Goal: Information Seeking & Learning: Understand process/instructions

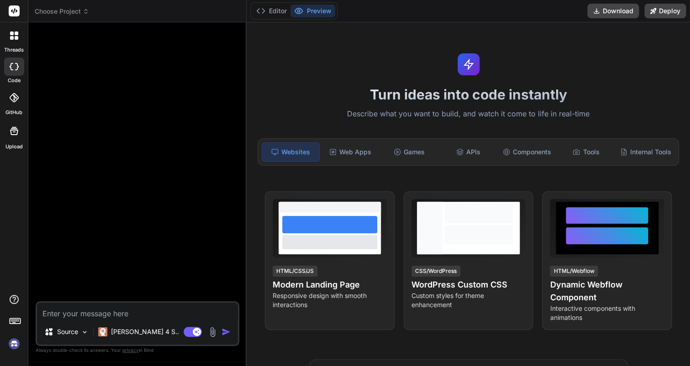
click at [15, 341] on img at bounding box center [14, 344] width 16 height 16
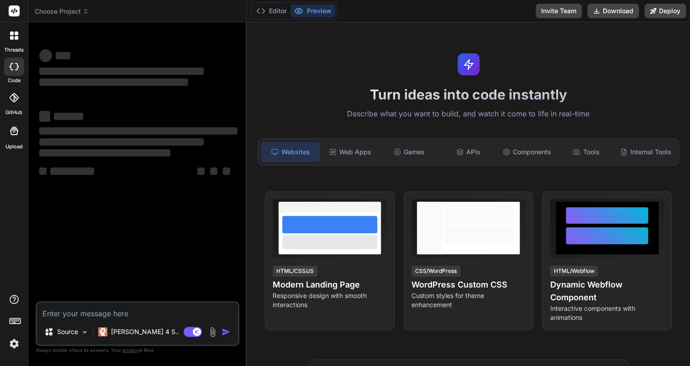
type textarea "x"
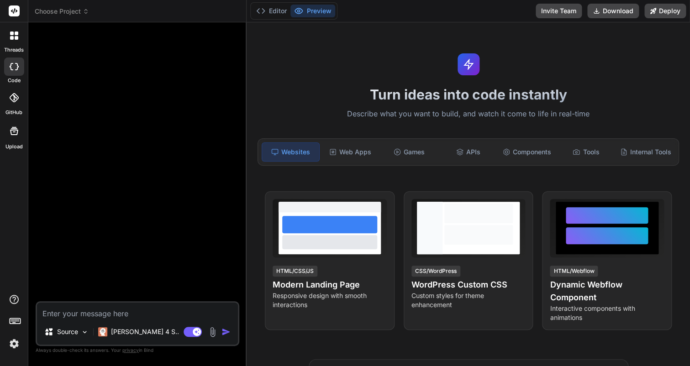
click at [16, 346] on img at bounding box center [14, 344] width 16 height 16
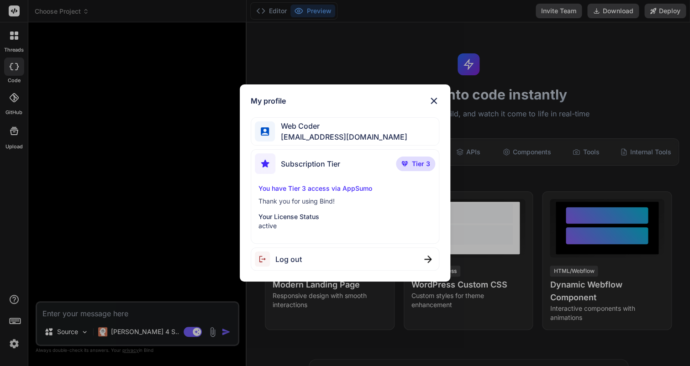
click at [129, 236] on div "My profile Web Coder email@inbox00.com Subscription Tier Tier 3 You have Tier 3…" at bounding box center [345, 183] width 690 height 366
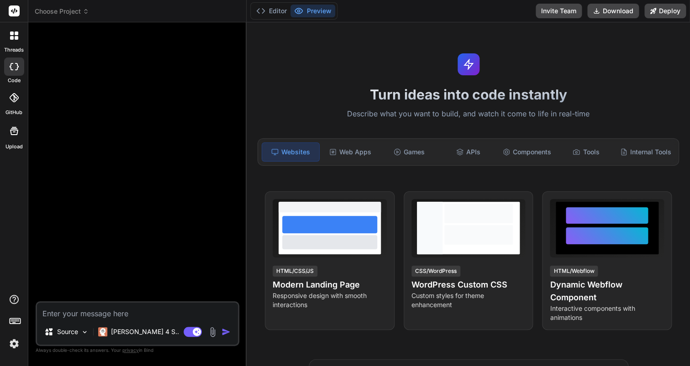
click at [76, 311] on textarea at bounding box center [137, 311] width 201 height 16
click at [283, 14] on button "Editor" at bounding box center [272, 11] width 38 height 13
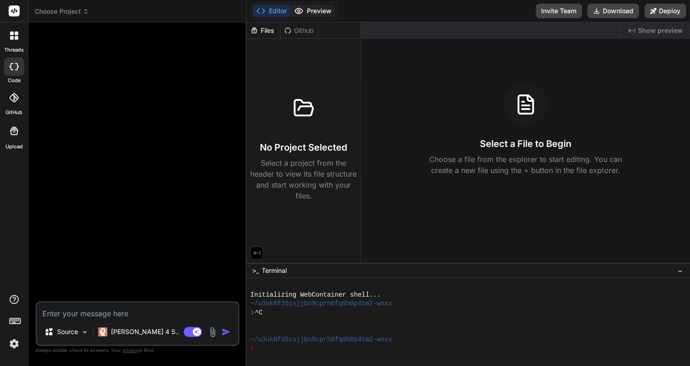
click at [307, 14] on button "Preview" at bounding box center [313, 11] width 45 height 13
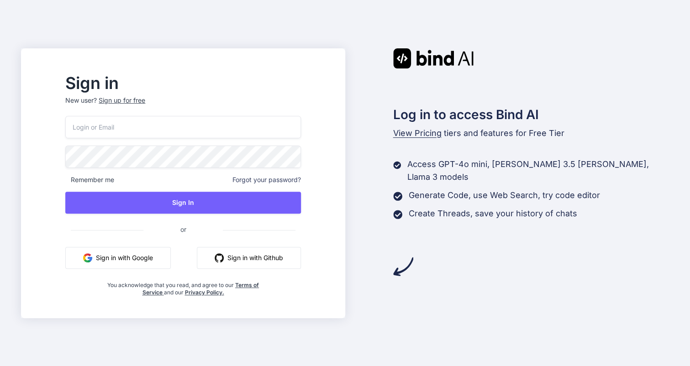
type input "email@inbox00.com"
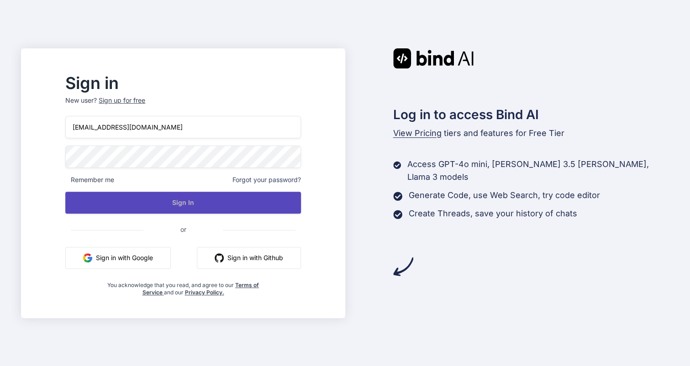
click at [272, 199] on button "Sign In" at bounding box center [182, 203] width 235 height 22
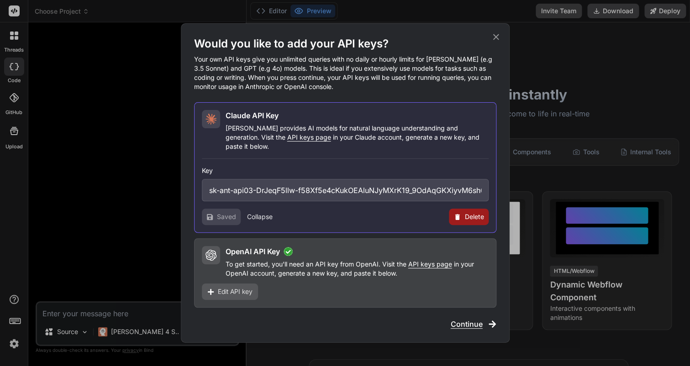
type textarea "x"
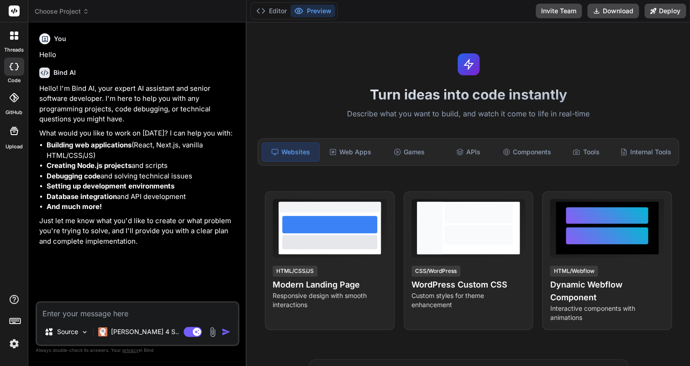
type textarea "x"
type textarea "b"
type textarea "x"
type textarea "bu"
type textarea "x"
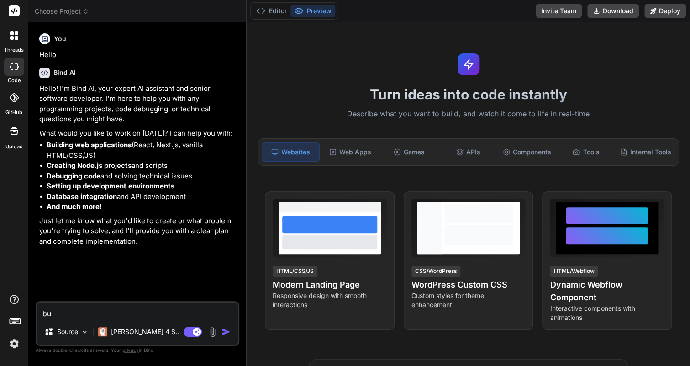
type textarea "[PERSON_NAME]"
type textarea "x"
type textarea "buil"
type textarea "x"
type textarea "build"
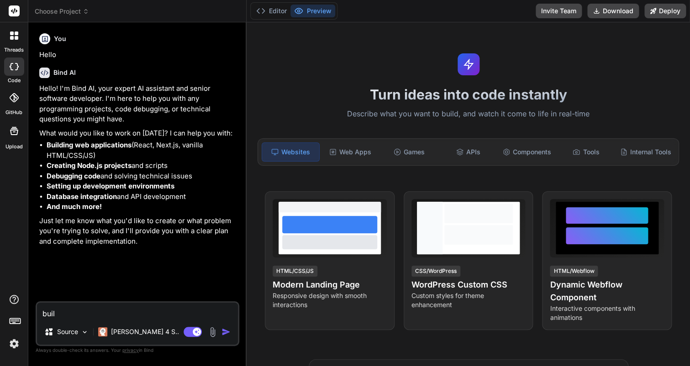
type textarea "x"
type textarea "build"
type textarea "x"
type textarea "build a"
type textarea "x"
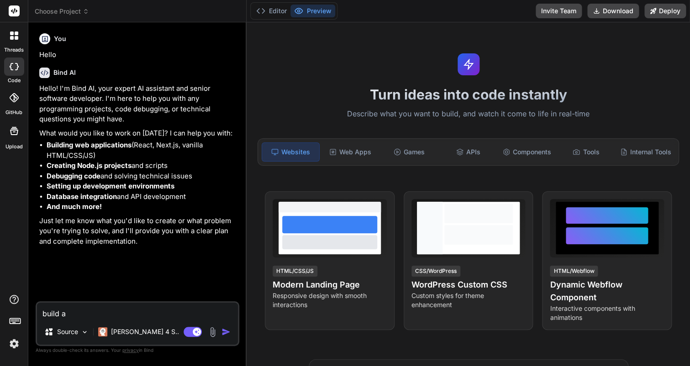
type textarea "build a"
type textarea "x"
type textarea "build a s"
type textarea "x"
type textarea "build a sc"
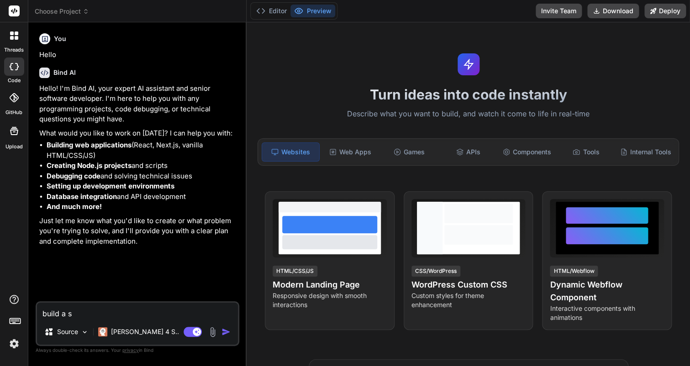
type textarea "x"
type textarea "build a sci"
type textarea "x"
type textarea "build a sc"
type textarea "x"
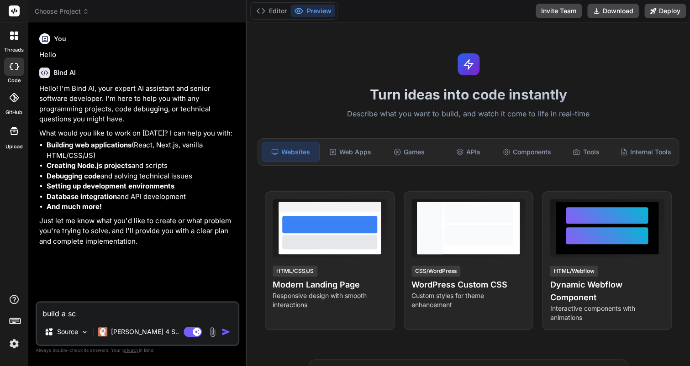
type textarea "build a s"
type textarea "x"
type textarea "build a si"
type textarea "x"
type textarea "build a sim"
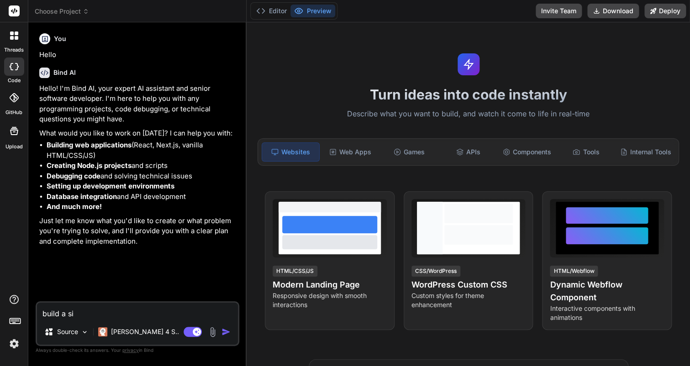
type textarea "x"
type textarea "build a simp"
type textarea "x"
type textarea "build a simpe"
type textarea "x"
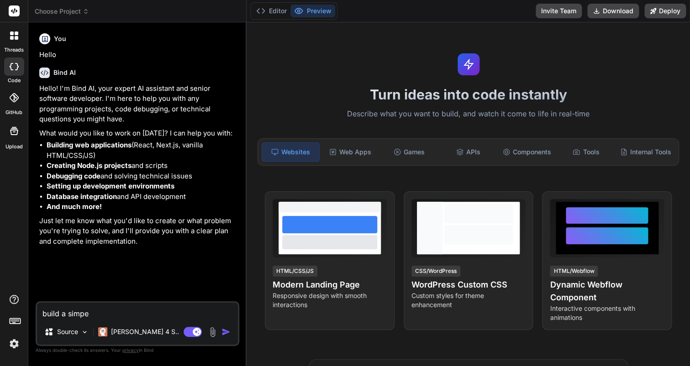
type textarea "build a simp"
type textarea "x"
type textarea "build a simpl"
type textarea "x"
type textarea "build a simple"
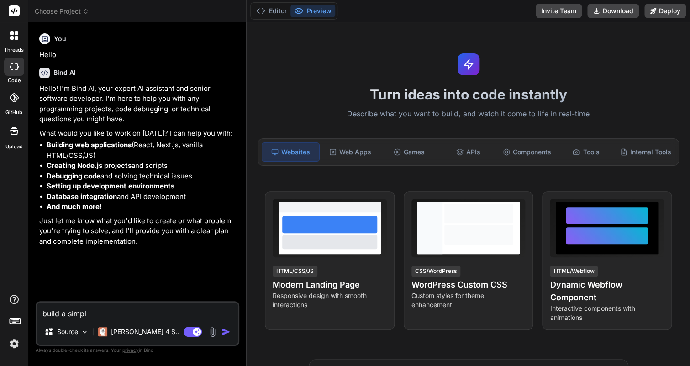
type textarea "x"
type textarea "build a simple"
type textarea "x"
type textarea "build a simple l"
type textarea "x"
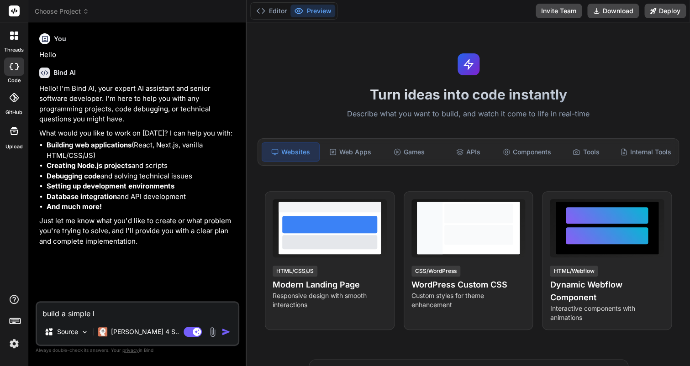
type textarea "build a simple li"
type textarea "x"
type textarea "build a simple lin"
type textarea "x"
type textarea "build a simple linu"
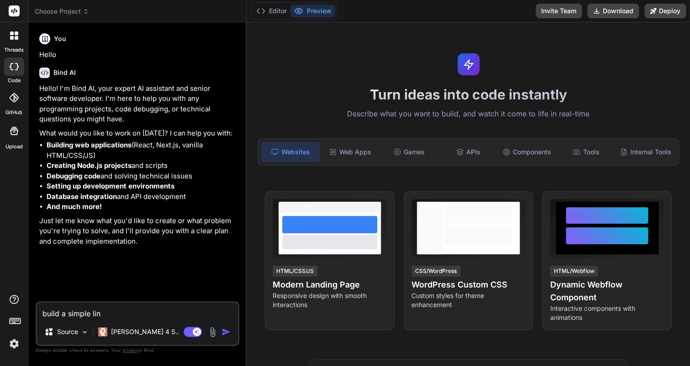
type textarea "x"
type textarea "build a simple linux"
type textarea "x"
type textarea "build a simple linux"
type textarea "x"
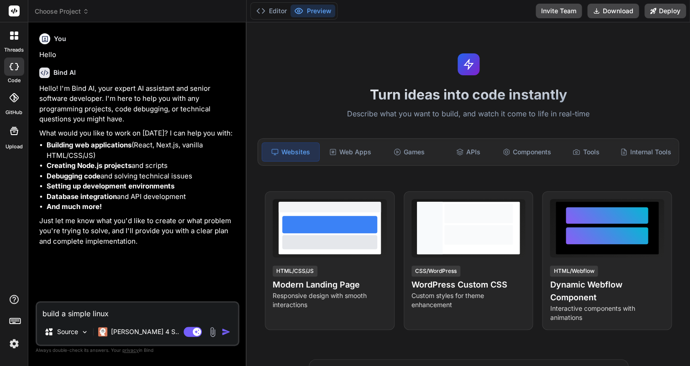
type textarea "build a simple linux s"
type textarea "x"
type textarea "build a simple linux sc"
type textarea "x"
type textarea "build a simple linux scr"
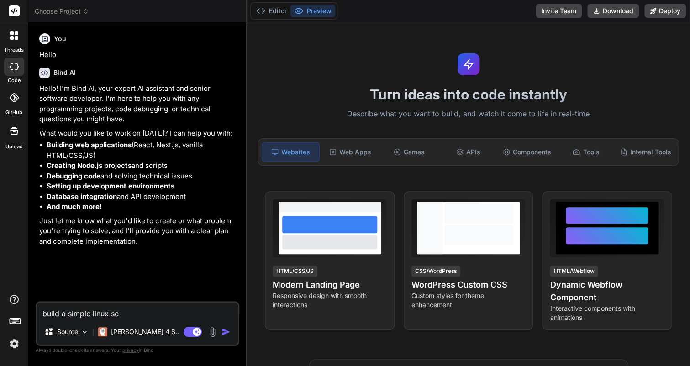
type textarea "x"
type textarea "build a simple linux scrp"
type textarea "x"
type textarea "build a simple linux scrpi"
type textarea "x"
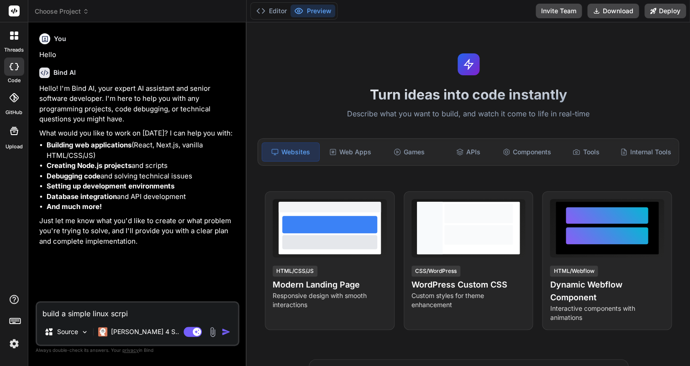
type textarea "build a simple linux scrpit"
type textarea "x"
type textarea "build a simple linux scrpit"
type textarea "x"
type textarea "build a simple linux scrpit"
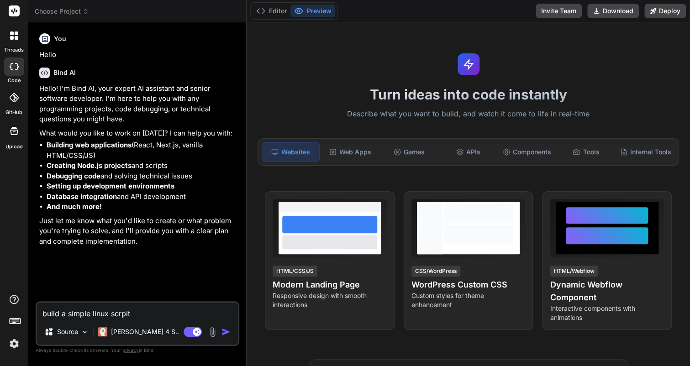
type textarea "x"
type textarea "build a simple linux scrpi"
type textarea "x"
type textarea "build a simple linux scrp"
type textarea "x"
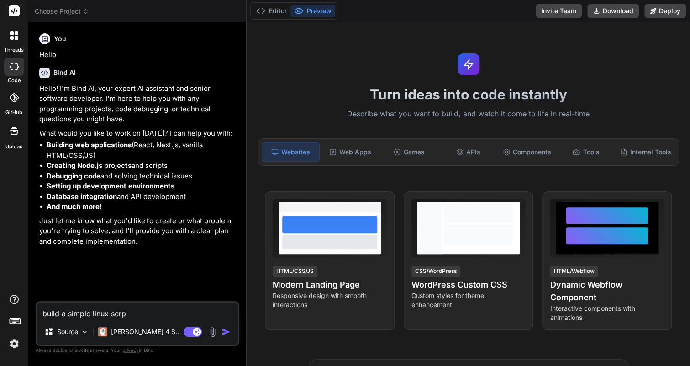
type textarea "build a simple linux scr"
type textarea "x"
type textarea "build a simple linux scri"
type textarea "x"
type textarea "build a simple linux scrip"
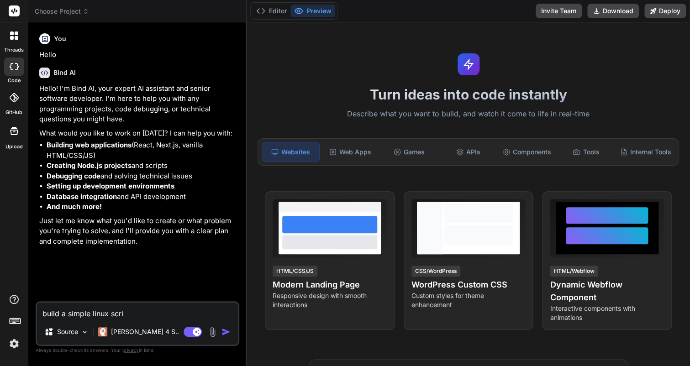
type textarea "x"
type textarea "build a simple linux script"
type textarea "x"
type textarea "build a simple linux script"
type textarea "x"
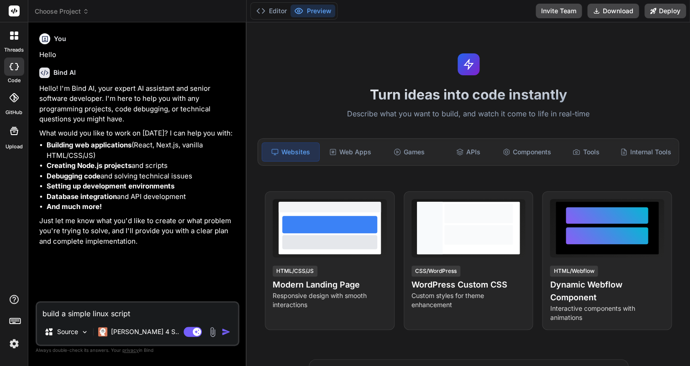
type textarea "build a simple linux script t"
type textarea "x"
type textarea "build a simple linux script th"
type textarea "x"
type textarea "build a simple linux script tha"
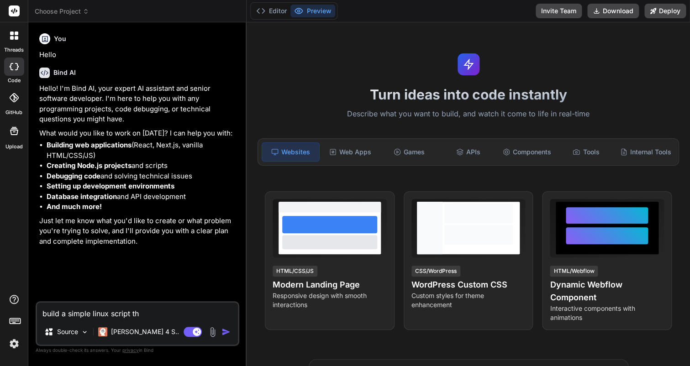
type textarea "x"
type textarea "build a simple linux script that"
type textarea "x"
type textarea "build a simple linux script that"
type textarea "x"
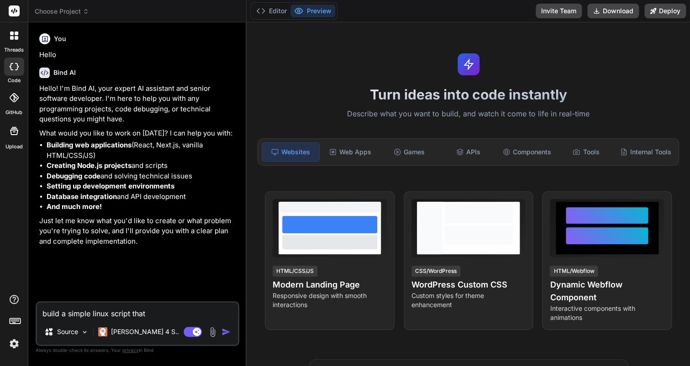
type textarea "build a simple linux script that c"
type textarea "x"
type textarea "build a simple linux script that ch"
type textarea "x"
type textarea "build a simple linux script that che"
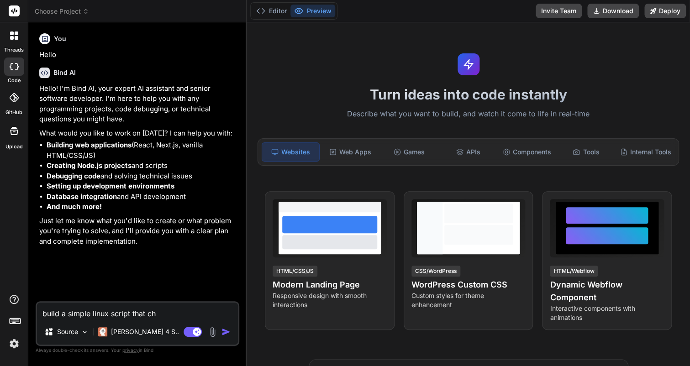
type textarea "x"
type textarea "build a simple linux script that chec"
type textarea "x"
type textarea "build a simple linux script that check"
type textarea "x"
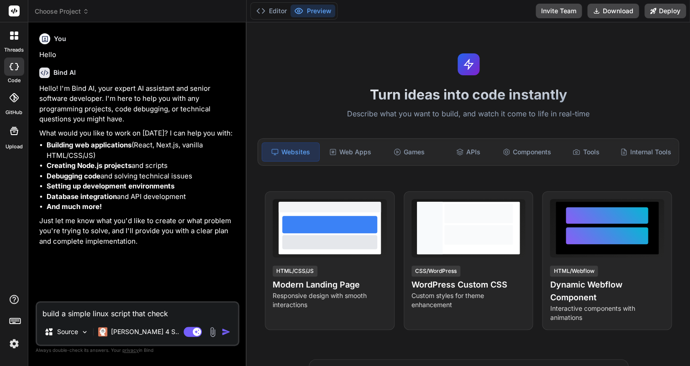
type textarea "build a simple linux script that checks"
type textarea "x"
type textarea "build a simple linux script that checks"
type textarea "x"
type textarea "build a simple linux script that checks w"
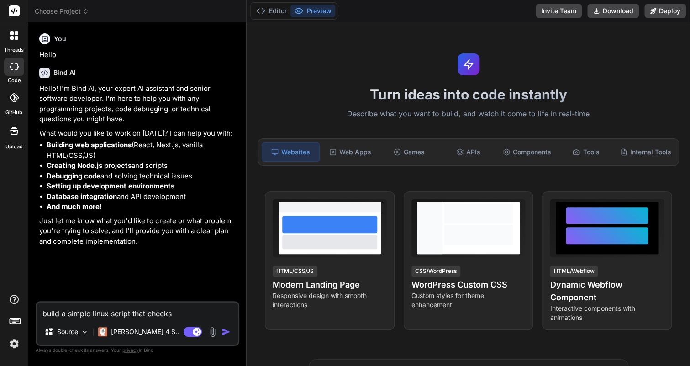
type textarea "x"
type textarea "build a simple linux script that checks wh"
type textarea "x"
type textarea "build a simple linux script that checks wha"
type textarea "x"
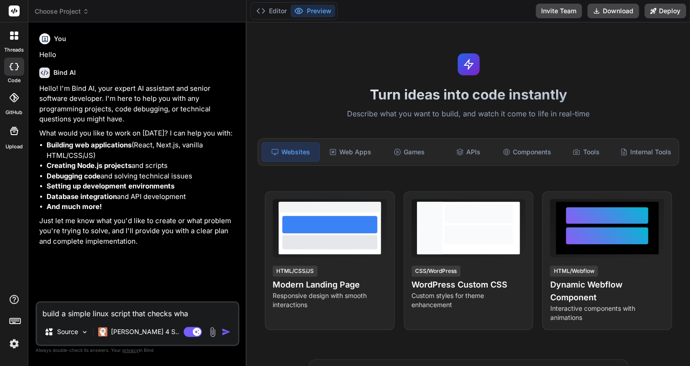
type textarea "build a simple linux script that checks what"
type textarea "x"
type textarea "build a simple linux script that checks whats"
type textarea "x"
type textarea "build a simple linux script that checks whats"
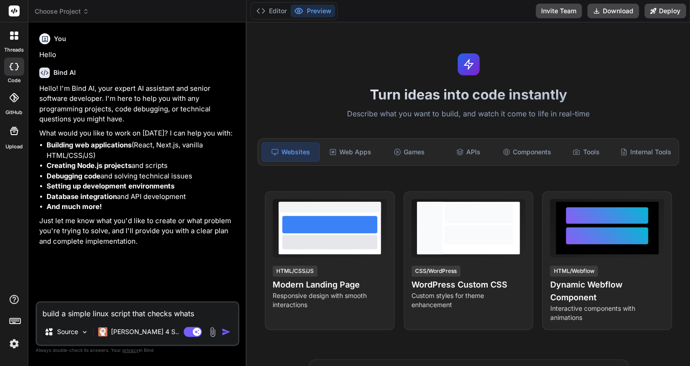
type textarea "x"
type textarea "build a simple linux script that checks whats c"
type textarea "x"
type textarea "build a simple linux script that checks whats ca"
type textarea "x"
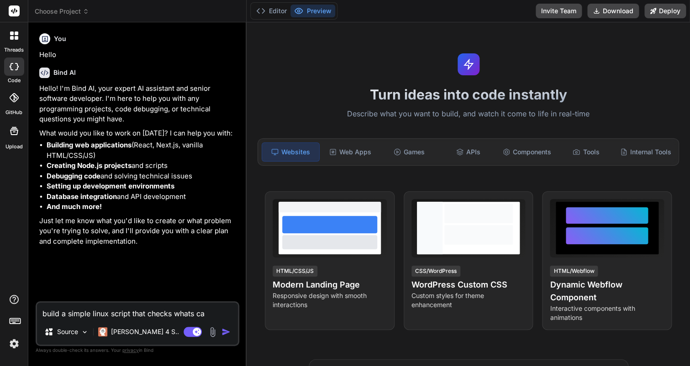
type textarea "build a simple linux script that checks whats cau"
type textarea "x"
type textarea "build a simple linux script that checks whats caus"
type textarea "x"
type textarea "build a simple linux script that checks whats causi"
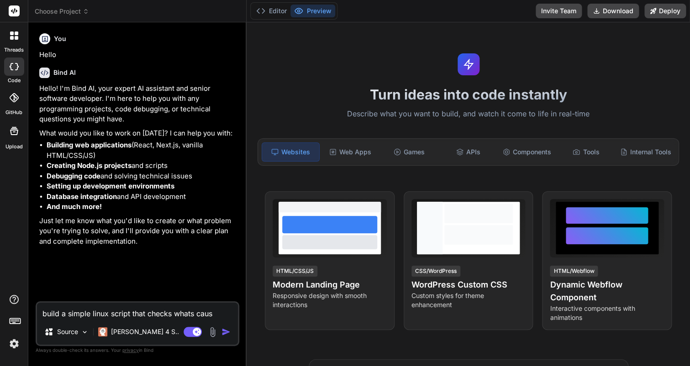
type textarea "x"
type textarea "build a simple linux script that checks whats causin"
type textarea "x"
type textarea "build a simple linux script that checks whats causing"
type textarea "x"
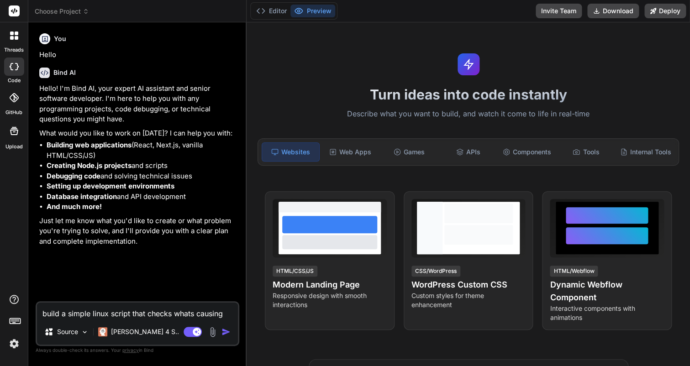
type textarea "build a simple linux script that checks whats causing"
type textarea "x"
type textarea "build a simple linux script that checks whats causing l"
type textarea "x"
type textarea "build a simple linux script that checks whats causing lo"
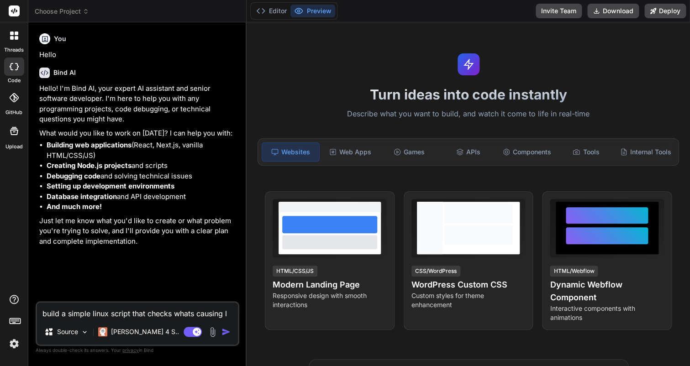
type textarea "x"
type textarea "build a simple linux script that checks whats causing loa"
type textarea "x"
type textarea "build a simple linux script that checks whats causing load"
type textarea "x"
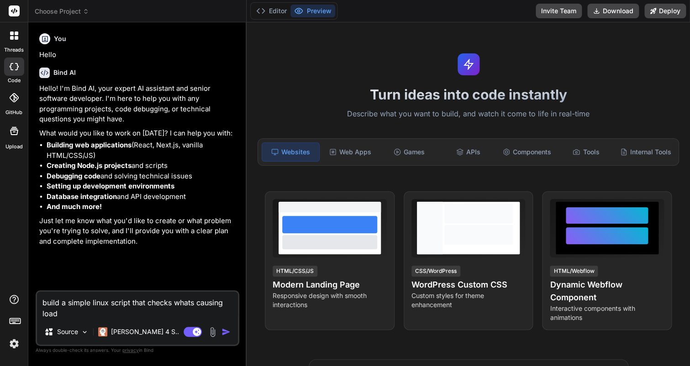
type textarea "build a simple linux script that checks whats causing load"
type textarea "x"
type textarea "build a simple linux script that checks whats causing load i"
type textarea "x"
type textarea "build a simple linux script that checks whats causing load is"
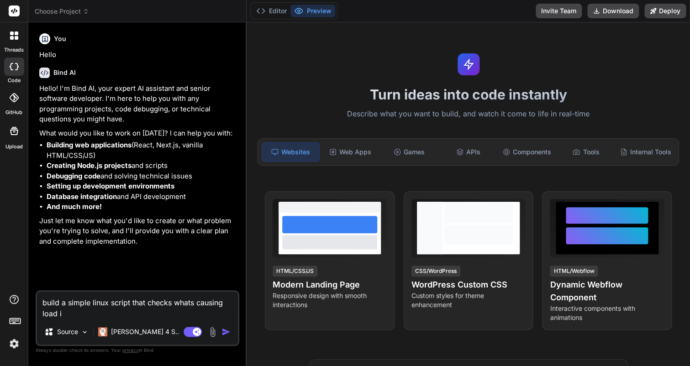
type textarea "x"
type textarea "build a simple linux script that checks whats causing load iss"
type textarea "x"
type textarea "build a simple linux script that checks whats causing load issu"
type textarea "x"
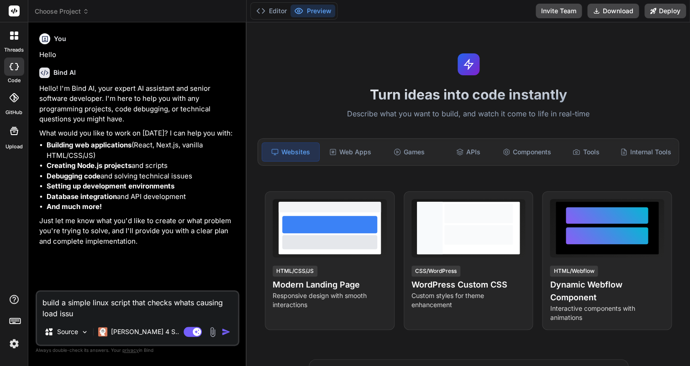
type textarea "build a simple linux script that checks whats causing load issue"
type textarea "x"
type textarea "build a simple linux script that checks whats causing load issues"
type textarea "x"
type textarea "build a simple linux script that checks whats causing load issues"
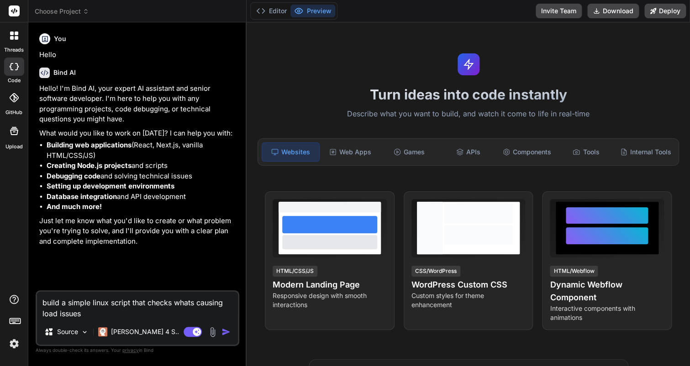
type textarea "x"
type textarea "build a simple linux script that checks whats causing load issues o"
type textarea "x"
type textarea "build a simple linux script that checks whats causing load issues on"
type textarea "x"
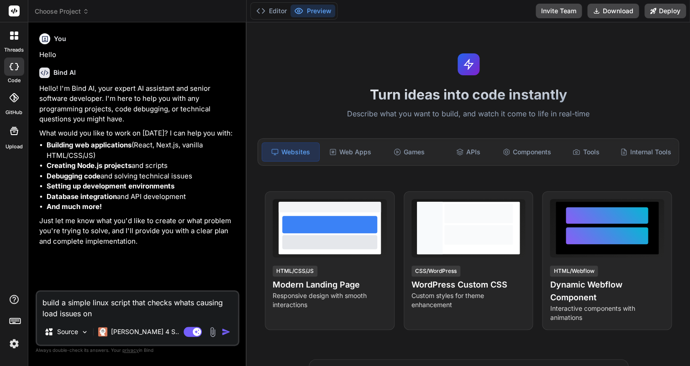
type textarea "build a simple linux script that checks whats causing load issues on"
type textarea "x"
type textarea "build a simple linux script that checks whats causing load issues on a"
type textarea "x"
type textarea "build a simple linux script that checks whats causing load issues on a"
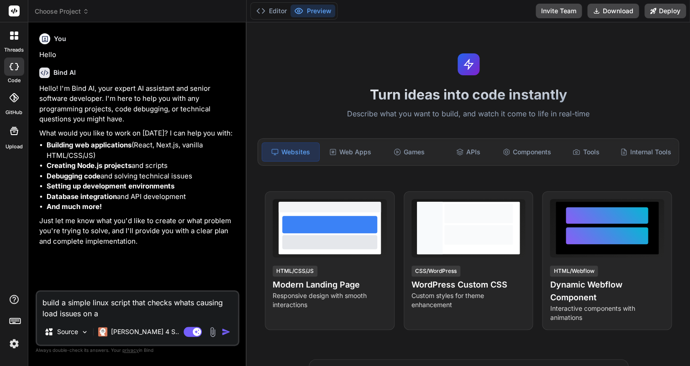
type textarea "x"
type textarea "build a simple linux script that checks whats causing load issues on a s"
type textarea "x"
type textarea "build a simple linux script that checks whats causing load issues on a se"
type textarea "x"
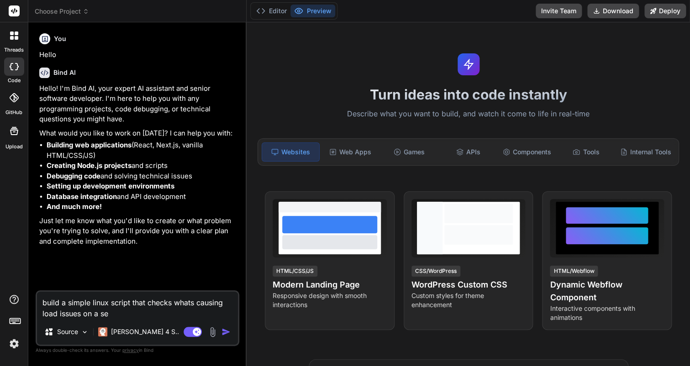
type textarea "build a simple linux script that checks whats causing load issues on a ser"
type textarea "x"
type textarea "build a simple linux script that checks whats causing load issues on a serb"
type textarea "x"
type textarea "build a simple linux script that checks whats causing load issues on a ser"
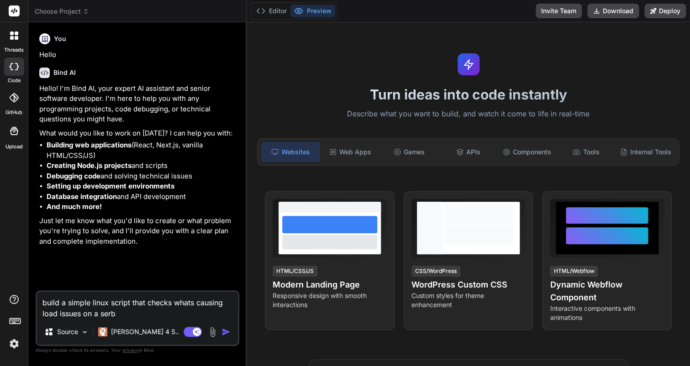
type textarea "x"
type textarea "build a simple linux script that checks whats causing load issues on a serv"
type textarea "x"
type textarea "build a simple linux script that checks whats causing load issues on a serve"
type textarea "x"
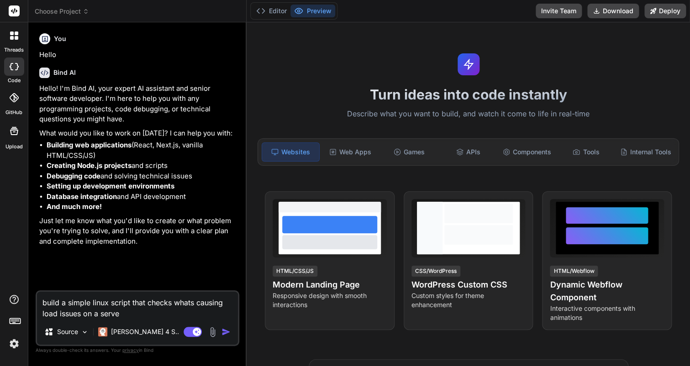
type textarea "build a simple linux script that checks whats causing load issues on a server"
type textarea "x"
type textarea "build a simple linux script that checks whats causing load issues on a server"
type textarea "x"
type textarea "build a simple linux script that checks whats causing load issues on a server u"
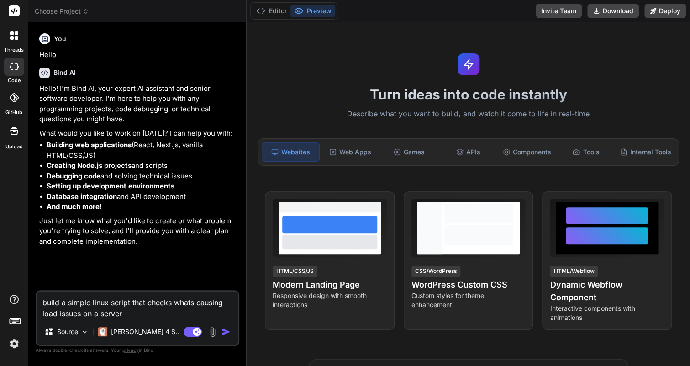
type textarea "x"
type textarea "build a simple linux script that checks whats causing load issues on a server us"
type textarea "x"
type textarea "build a simple linux script that checks whats causing load issues on a server u…"
type textarea "x"
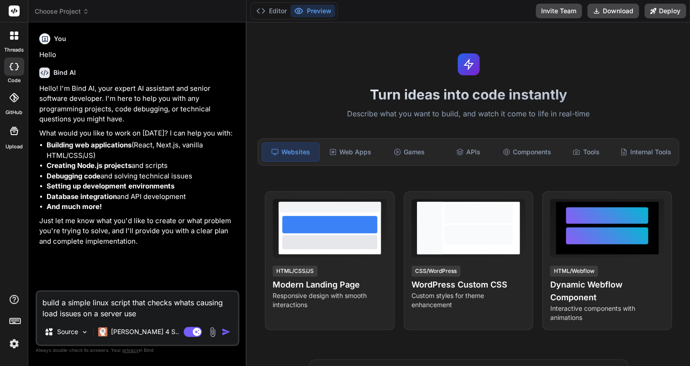
type textarea "build a simple linux script that checks whats causing load issues on a server u…"
type textarea "x"
type textarea "build a simple linux script that checks whats causing load issues on a server u…"
type textarea "x"
type textarea "build a simple linux script that checks whats causing load issues on a server u…"
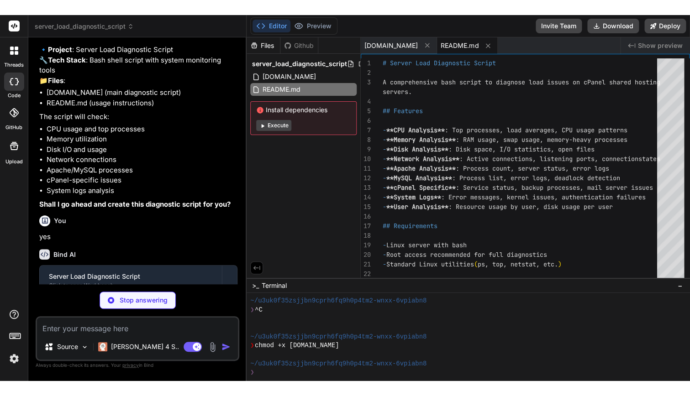
scroll to position [17, 0]
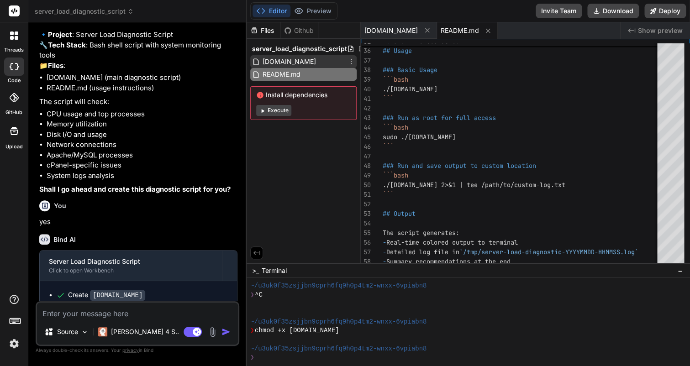
click at [312, 65] on span "[DOMAIN_NAME]" at bounding box center [289, 61] width 55 height 11
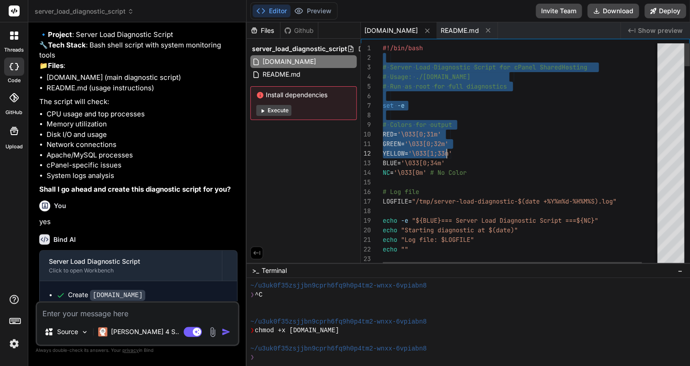
drag, startPoint x: 383, startPoint y: 48, endPoint x: 446, endPoint y: 159, distance: 126.9
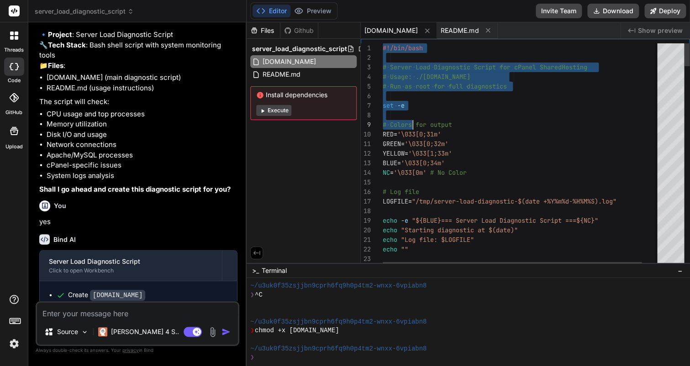
drag, startPoint x: 384, startPoint y: 44, endPoint x: 430, endPoint y: 158, distance: 123.2
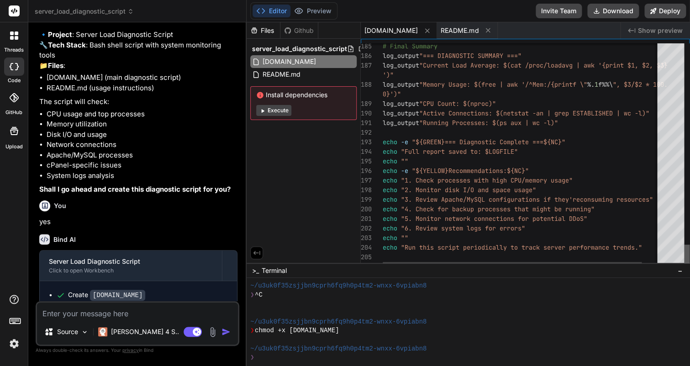
click at [685, 266] on div at bounding box center [686, 256] width 5 height 23
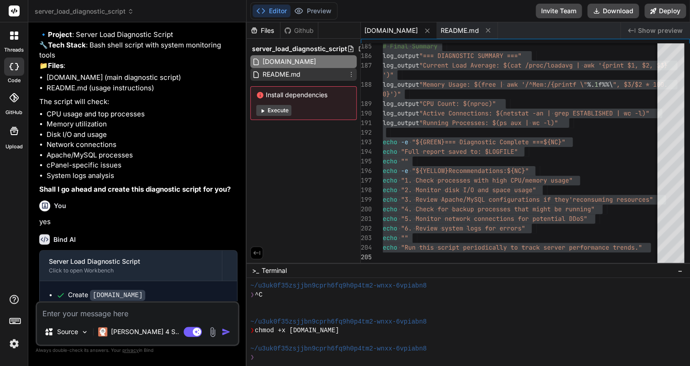
click at [319, 77] on div "README.md" at bounding box center [303, 74] width 106 height 13
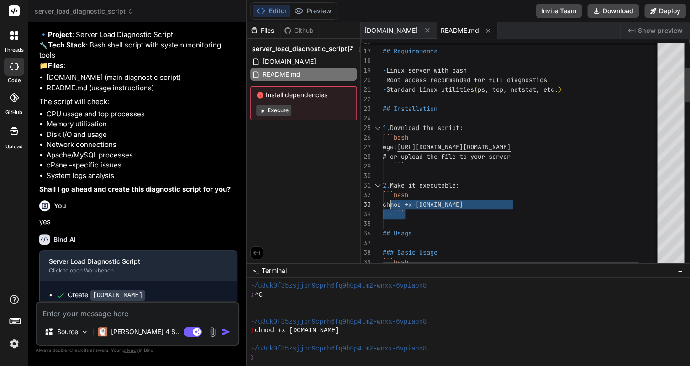
drag, startPoint x: 510, startPoint y: 206, endPoint x: 396, endPoint y: 204, distance: 114.7
drag, startPoint x: 396, startPoint y: 203, endPoint x: 508, endPoint y: 203, distance: 112.4
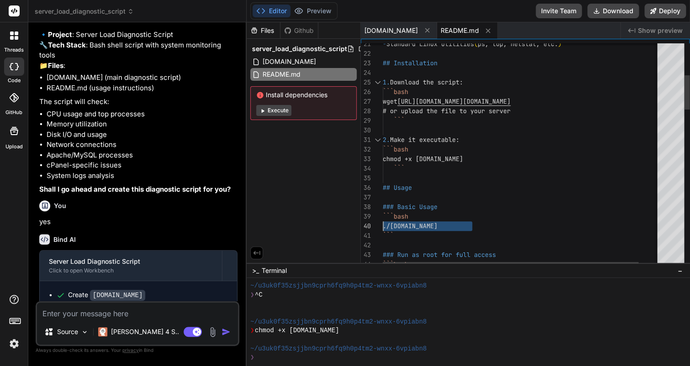
drag, startPoint x: 473, startPoint y: 226, endPoint x: 384, endPoint y: 224, distance: 89.6
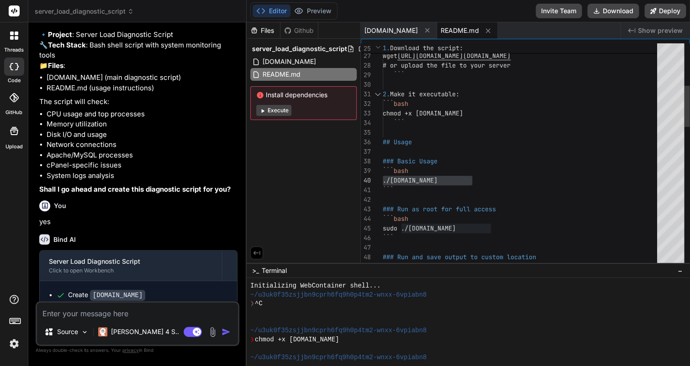
scroll to position [9, 0]
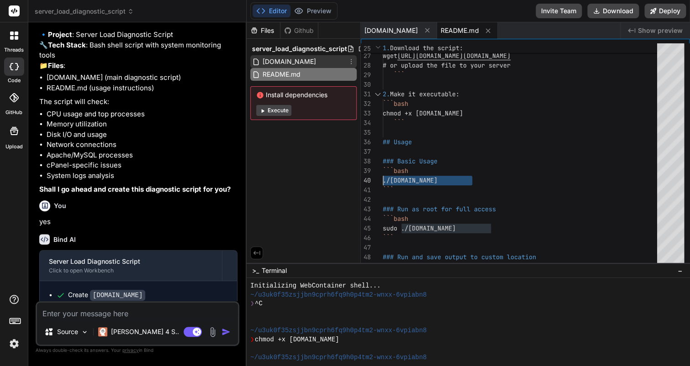
click at [314, 58] on span "[DOMAIN_NAME]" at bounding box center [289, 61] width 55 height 11
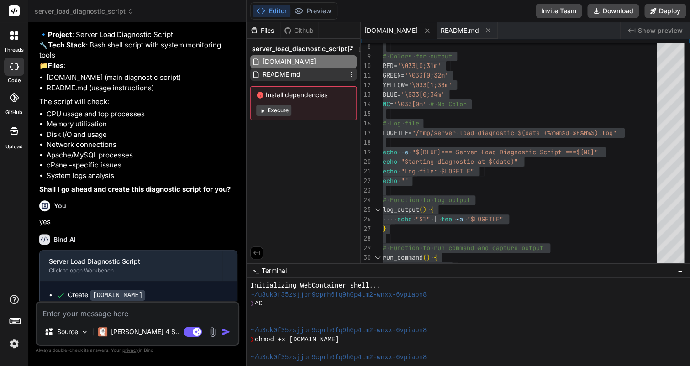
click at [327, 76] on div "README.md" at bounding box center [303, 74] width 106 height 13
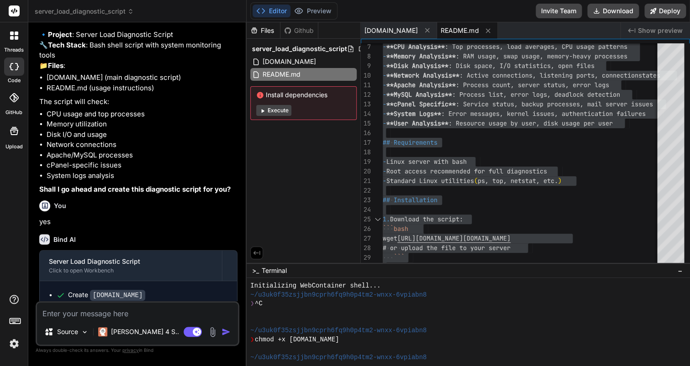
click at [177, 314] on textarea at bounding box center [137, 311] width 201 height 16
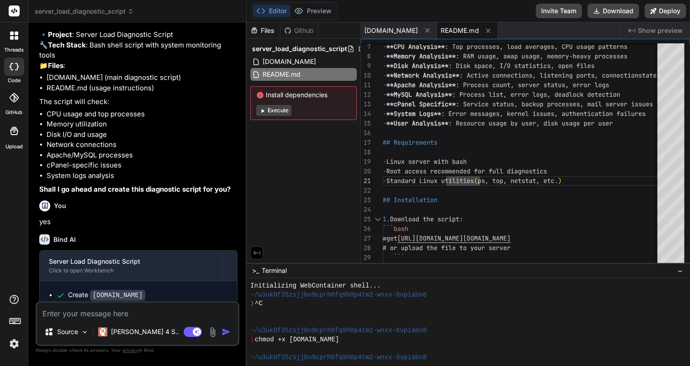
click at [173, 316] on textarea at bounding box center [137, 311] width 201 height 16
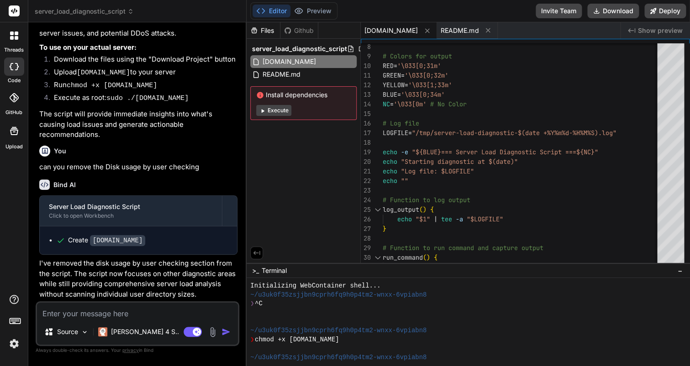
scroll to position [853, 0]
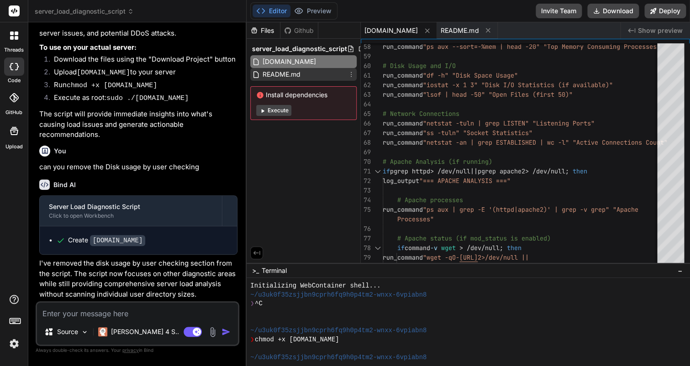
click at [288, 70] on span "README.md" at bounding box center [282, 74] width 40 height 11
